Goal: Task Accomplishment & Management: Complete application form

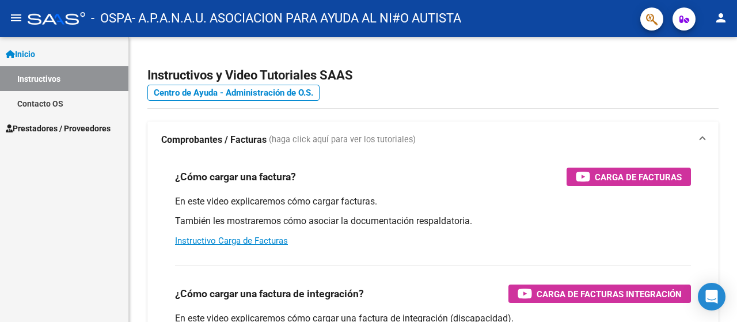
click at [69, 123] on span "Prestadores / Proveedores" at bounding box center [58, 128] width 105 height 13
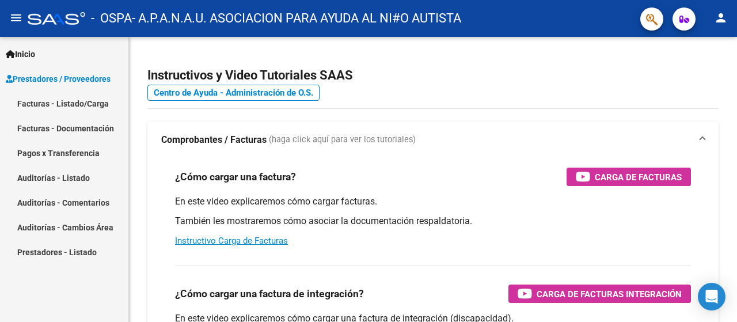
click at [52, 128] on link "Facturas - Documentación" at bounding box center [64, 128] width 128 height 25
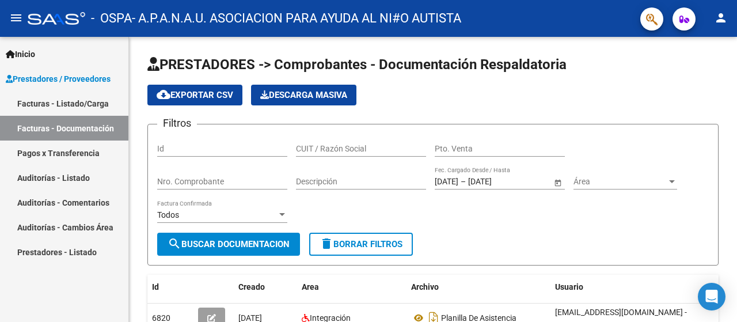
click at [64, 70] on link "Prestadores / Proveedores" at bounding box center [64, 78] width 128 height 25
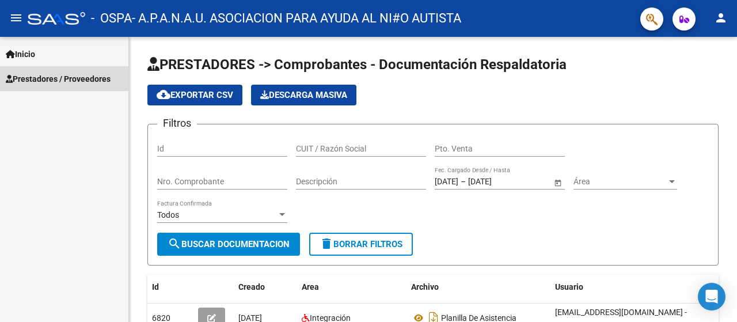
click at [86, 85] on link "Prestadores / Proveedores" at bounding box center [64, 78] width 128 height 25
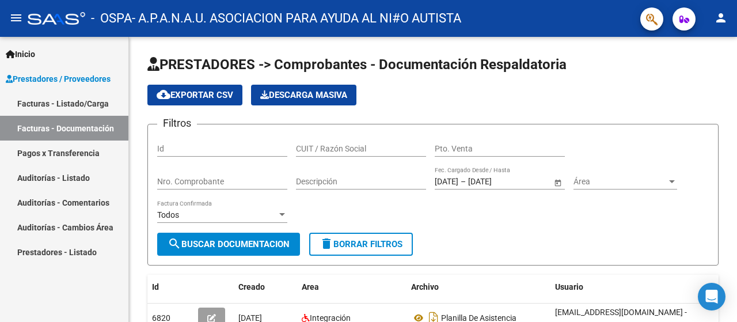
click at [74, 105] on link "Facturas - Listado/Carga" at bounding box center [64, 103] width 128 height 25
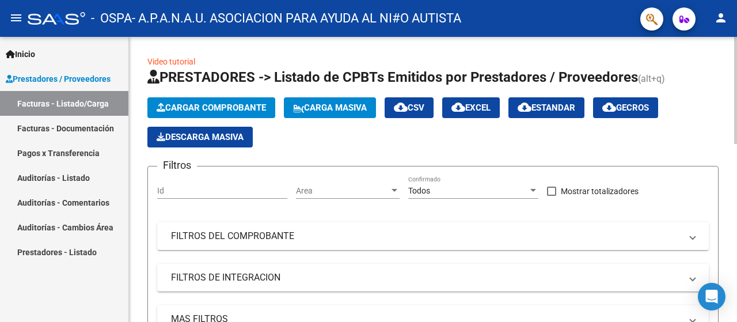
click at [228, 108] on span "Cargar Comprobante" at bounding box center [211, 108] width 109 height 10
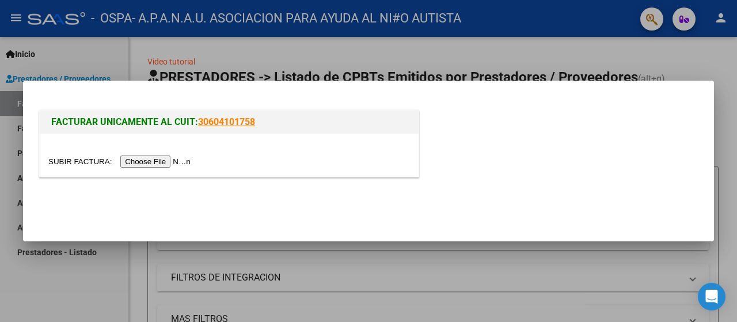
click at [156, 166] on input "file" at bounding box center [121, 161] width 146 height 12
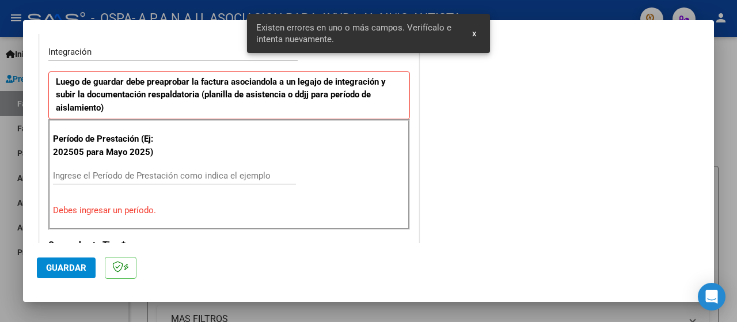
scroll to position [287, 0]
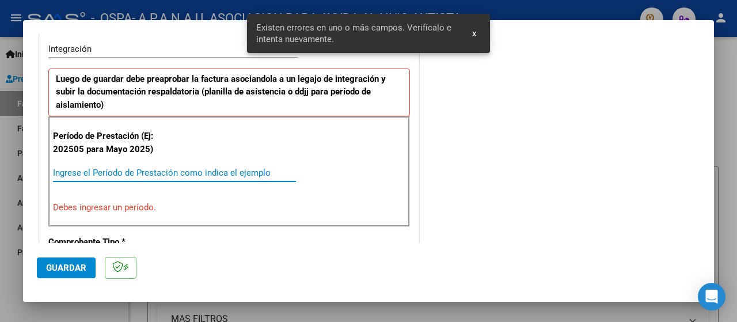
click at [124, 172] on input "Ingrese el Período de Prestación como indica el ejemplo" at bounding box center [174, 173] width 243 height 10
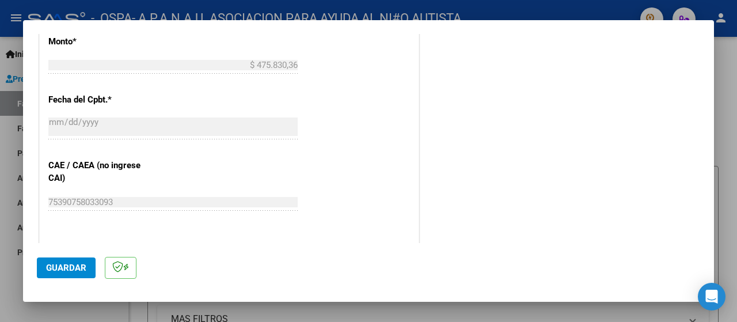
scroll to position [690, 0]
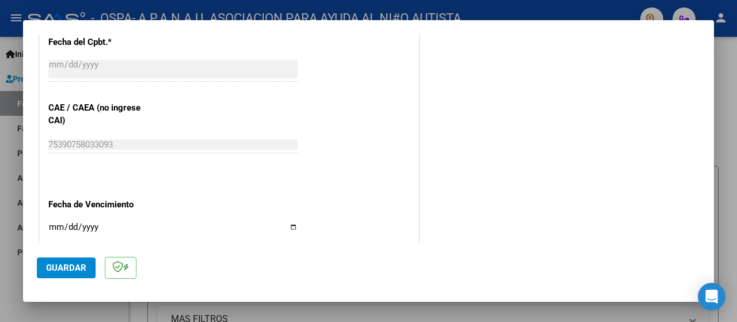
type input "202509"
click at [291, 223] on input "Ingresar la fecha" at bounding box center [172, 231] width 249 height 18
type input "2025-10-11"
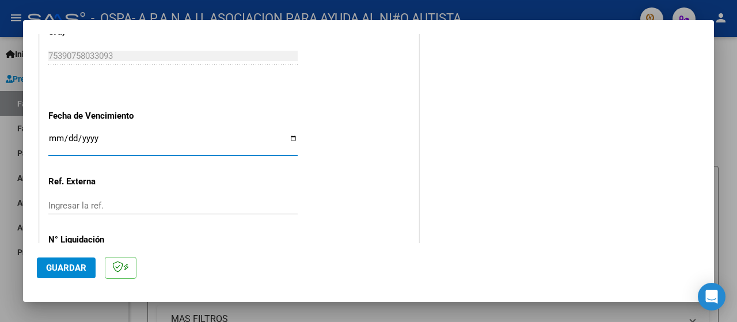
scroll to position [829, 0]
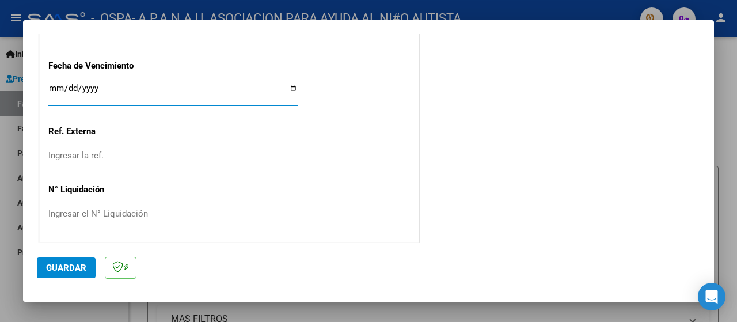
click at [67, 266] on span "Guardar" at bounding box center [66, 268] width 40 height 10
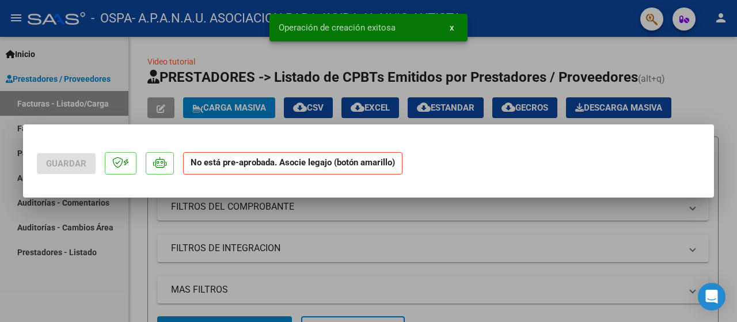
scroll to position [0, 0]
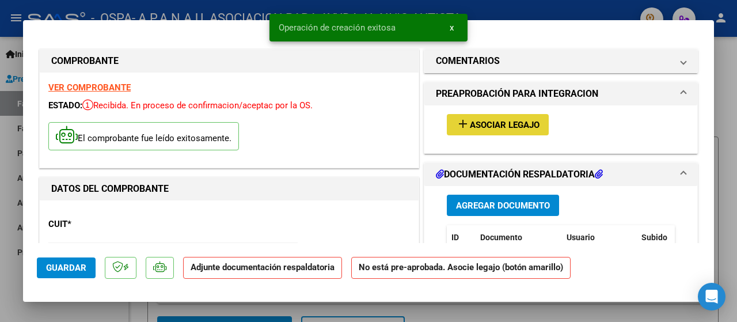
click at [495, 127] on span "Asociar Legajo" at bounding box center [505, 125] width 70 height 10
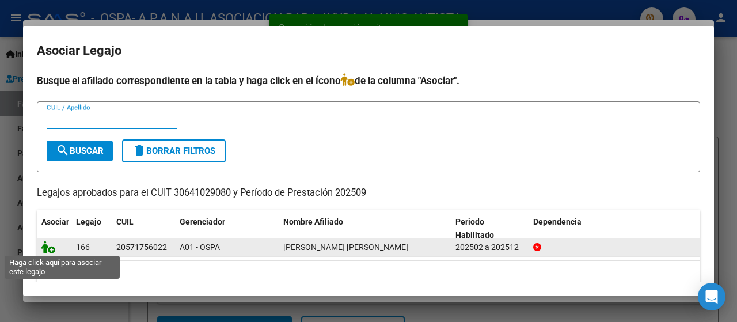
click at [48, 246] on icon at bounding box center [48, 247] width 14 height 13
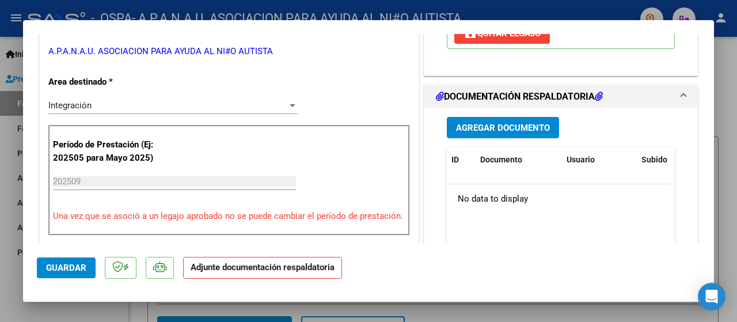
scroll to position [288, 0]
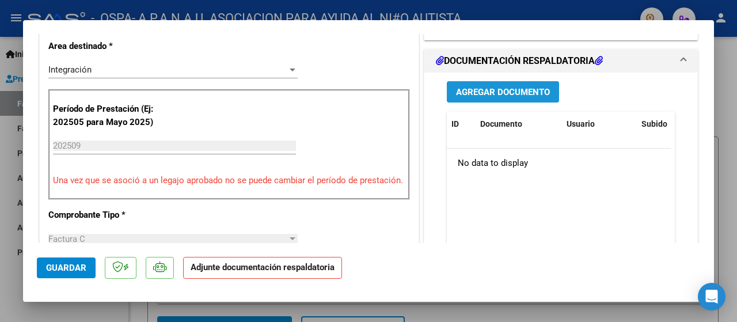
click at [466, 91] on span "Agregar Documento" at bounding box center [503, 92] width 94 height 10
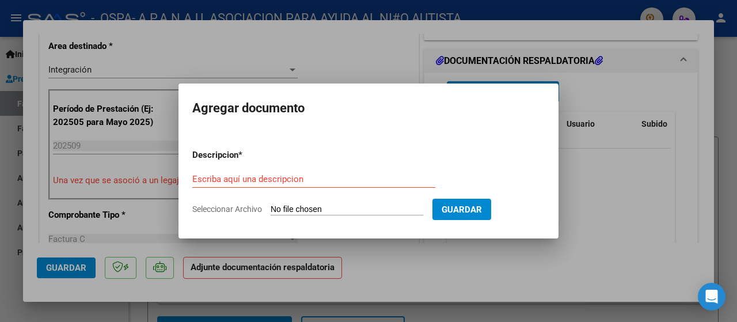
click at [244, 185] on div "Escriba aquí una descripcion" at bounding box center [313, 178] width 243 height 17
type input "PLANILLA ASISTENCIA"
click at [258, 213] on span "Seleccionar Archivo" at bounding box center [227, 208] width 70 height 9
click at [271, 213] on input "Seleccionar Archivo" at bounding box center [347, 209] width 153 height 11
type input "C:\fakepath\BARRIOS SEPTIEMBRE.pdf"
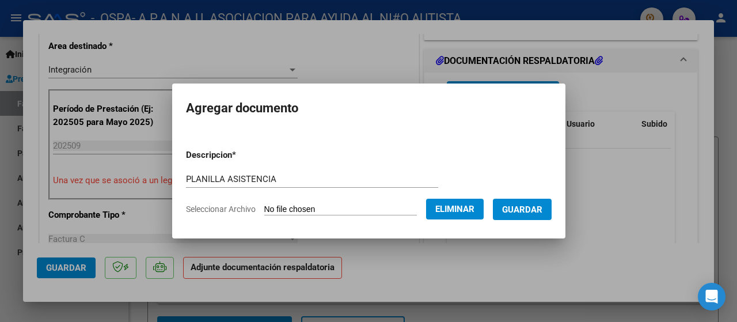
click at [529, 214] on span "Guardar" at bounding box center [522, 209] width 40 height 10
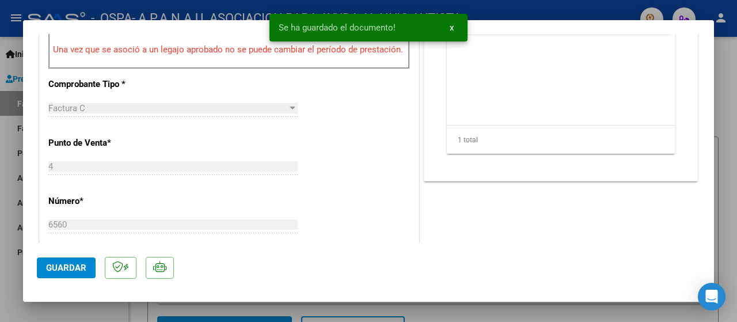
scroll to position [461, 0]
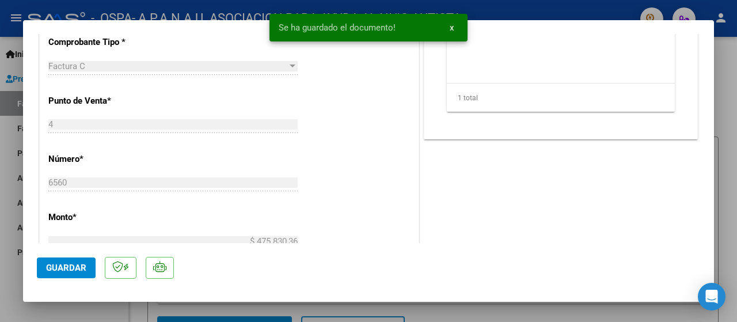
click at [62, 268] on span "Guardar" at bounding box center [66, 268] width 40 height 10
click at [450, 28] on span "x" at bounding box center [452, 27] width 4 height 10
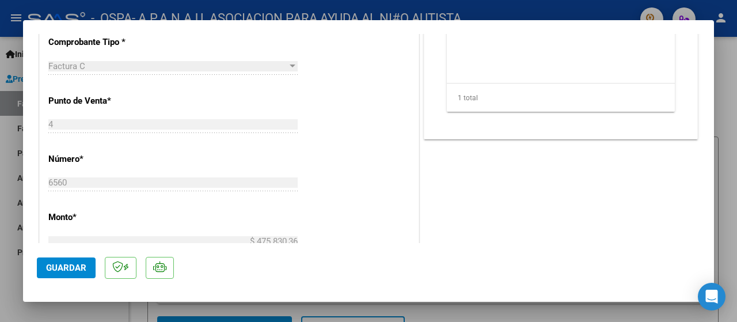
click at [389, 5] on div at bounding box center [368, 161] width 737 height 322
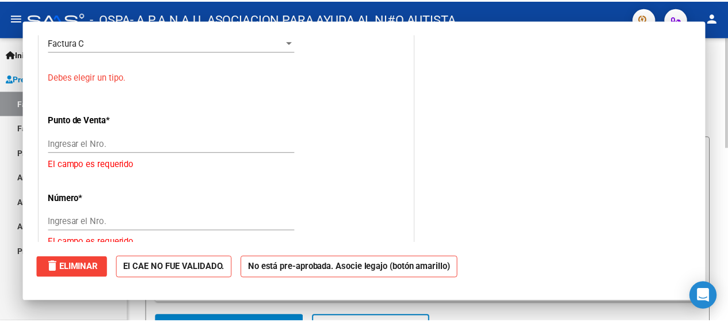
scroll to position [0, 0]
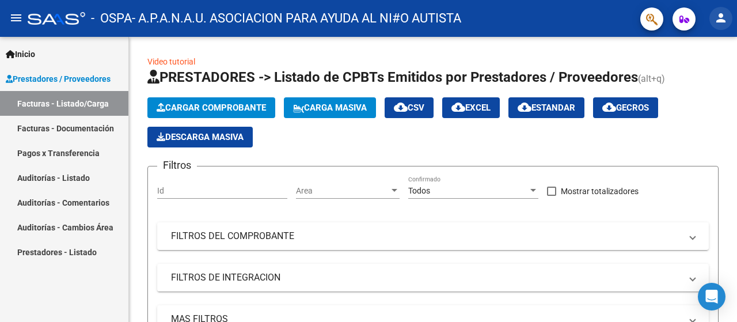
click at [726, 18] on mat-icon "person" at bounding box center [721, 18] width 14 height 14
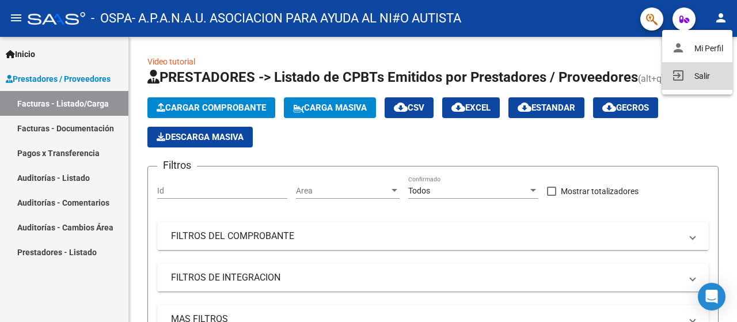
click at [690, 76] on button "exit_to_app Salir" at bounding box center [697, 76] width 70 height 28
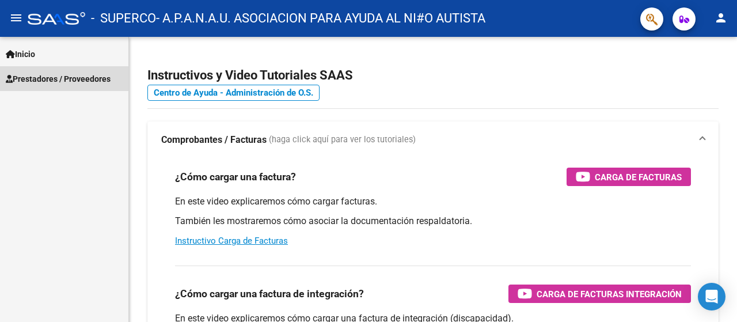
click at [77, 79] on span "Prestadores / Proveedores" at bounding box center [58, 79] width 105 height 13
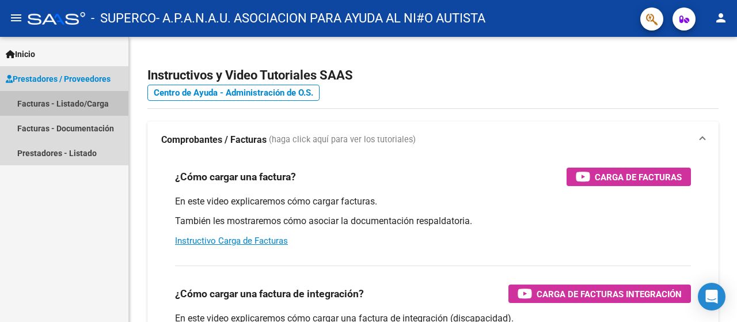
click at [84, 108] on link "Facturas - Listado/Carga" at bounding box center [64, 103] width 128 height 25
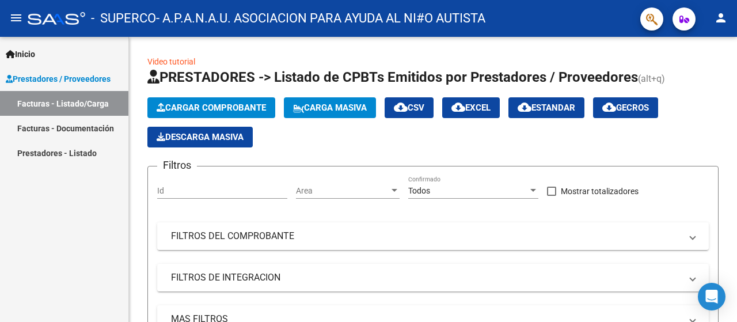
click at [727, 19] on mat-icon "person" at bounding box center [721, 18] width 14 height 14
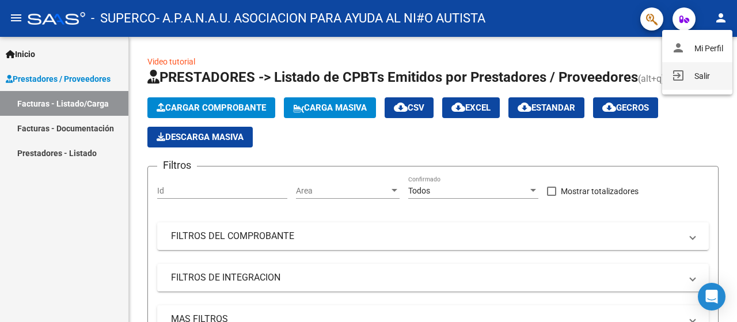
click at [700, 73] on button "exit_to_app Salir" at bounding box center [697, 76] width 70 height 28
